Goal: Book appointment/travel/reservation

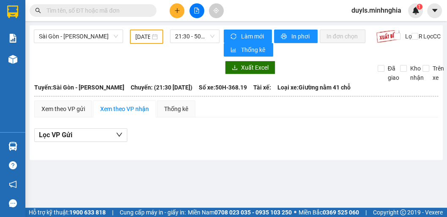
click at [146, 38] on input "[DATE]" at bounding box center [142, 36] width 15 height 9
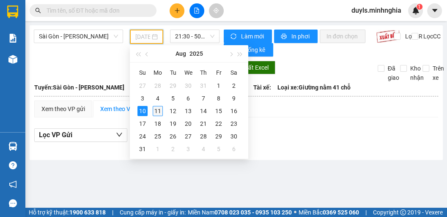
click at [154, 112] on div "11" at bounding box center [158, 111] width 10 height 10
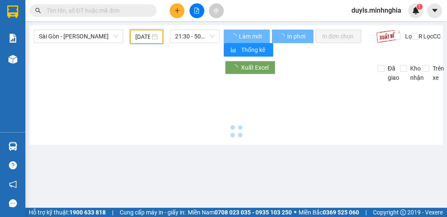
type input "[DATE]"
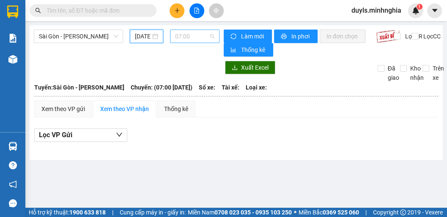
click at [180, 38] on span "07:00" at bounding box center [194, 36] width 39 height 13
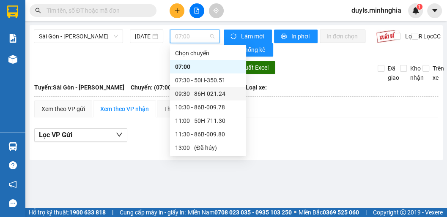
click at [207, 87] on div "09:30 - 86H-021.24" at bounding box center [208, 94] width 76 height 14
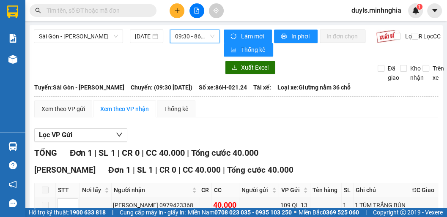
click at [193, 38] on span "09:30 - 86H-021.24" at bounding box center [194, 36] width 39 height 13
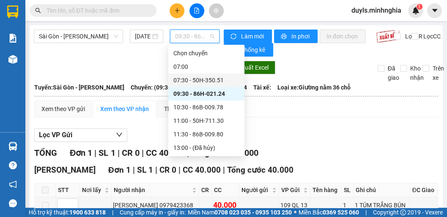
click at [205, 78] on div "07:30 - 50H-350.51" at bounding box center [206, 80] width 66 height 9
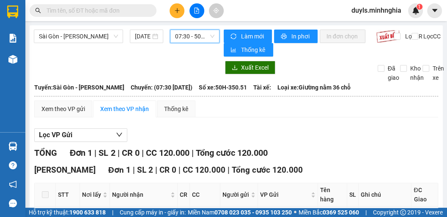
click at [189, 38] on span "07:30 - 50H-350.51" at bounding box center [194, 36] width 39 height 13
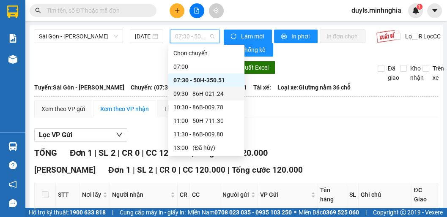
click at [210, 90] on div "09:30 - 86H-021.24" at bounding box center [206, 93] width 66 height 9
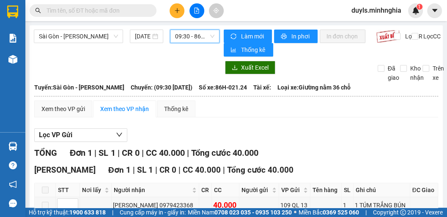
click at [184, 35] on span "09:30 - 86H-021.24" at bounding box center [194, 36] width 39 height 13
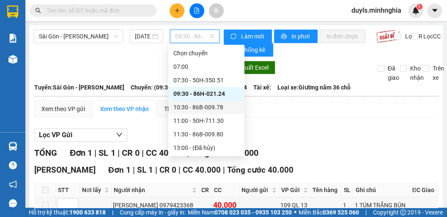
click at [208, 107] on div "10:30 - 86B-009.78" at bounding box center [206, 107] width 66 height 9
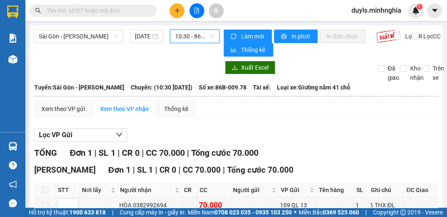
click at [184, 40] on span "10:30 - 86B-009.78" at bounding box center [194, 36] width 39 height 13
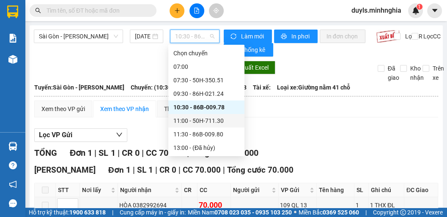
click at [203, 123] on div "11:00 - 50H-711.30" at bounding box center [206, 120] width 66 height 9
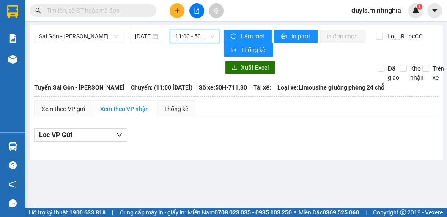
click at [182, 38] on span "11:00 - 50H-711.30" at bounding box center [194, 36] width 39 height 13
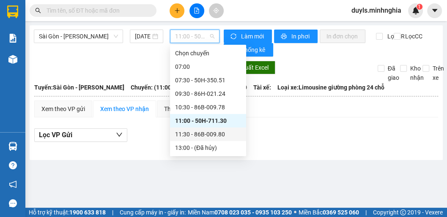
click at [214, 132] on div "11:30 - 86B-009.80" at bounding box center [208, 134] width 66 height 9
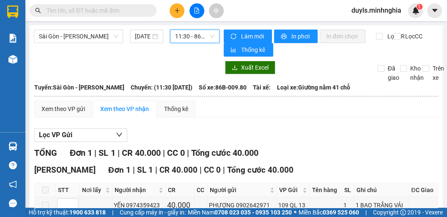
click at [188, 33] on span "11:30 - 86B-009.80" at bounding box center [194, 36] width 39 height 13
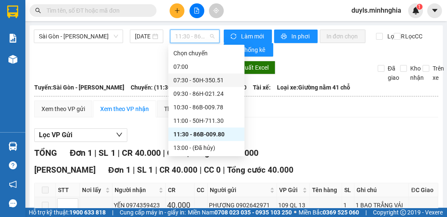
click at [204, 74] on div "07:30 - 50H-350.51" at bounding box center [206, 81] width 76 height 14
